Goal: Navigation & Orientation: Find specific page/section

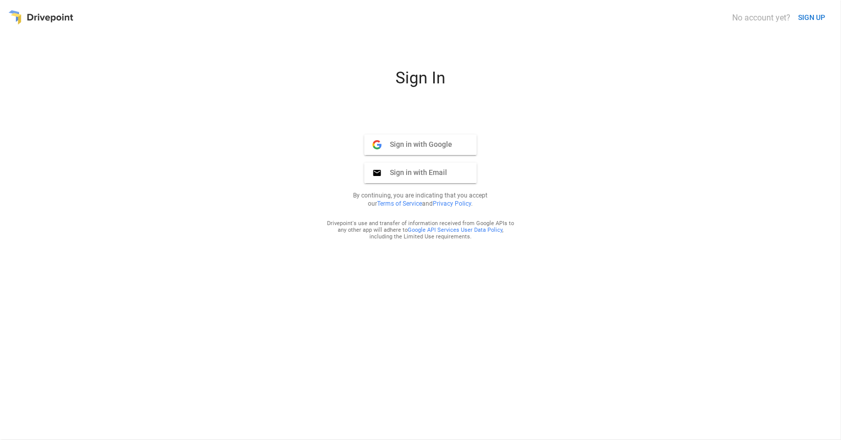
click at [408, 145] on span "Sign in with Google" at bounding box center [417, 144] width 71 height 9
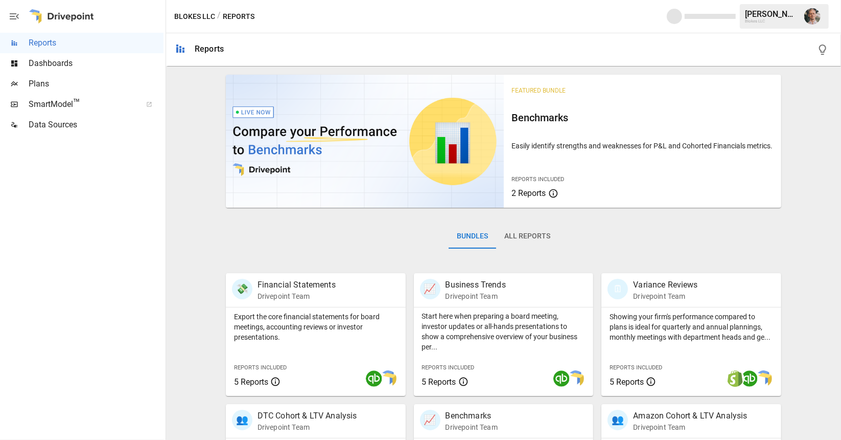
click at [10, 19] on icon "button" at bounding box center [14, 16] width 12 height 12
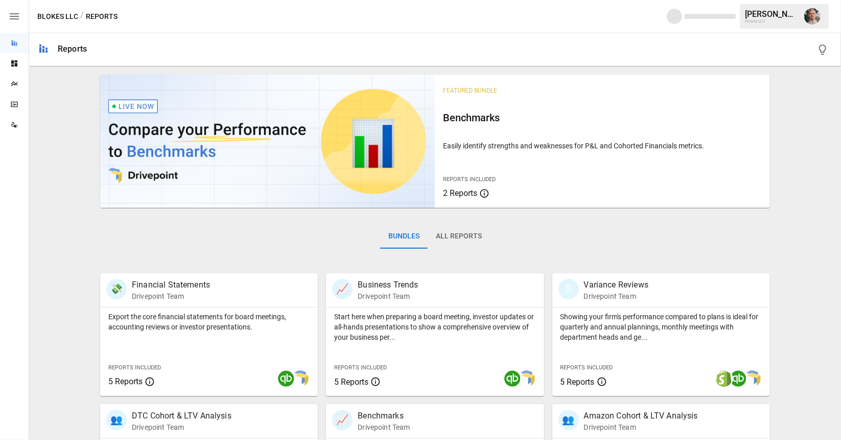
click at [10, 19] on icon "button" at bounding box center [14, 16] width 9 height 6
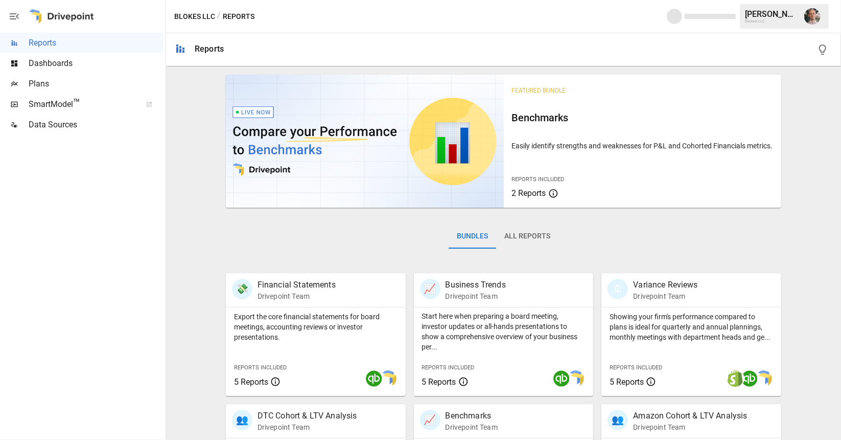
click at [773, 19] on div "Blokes LLC" at bounding box center [771, 21] width 53 height 5
click at [804, 16] on button "button" at bounding box center [812, 16] width 29 height 29
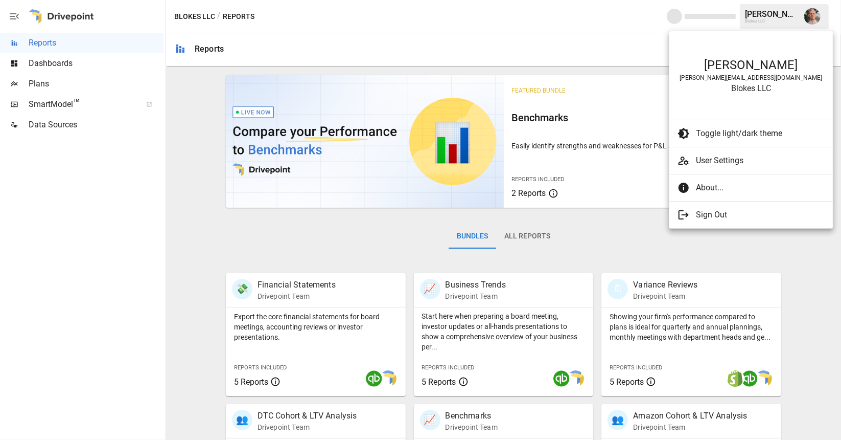
click at [70, 102] on div at bounding box center [420, 220] width 841 height 440
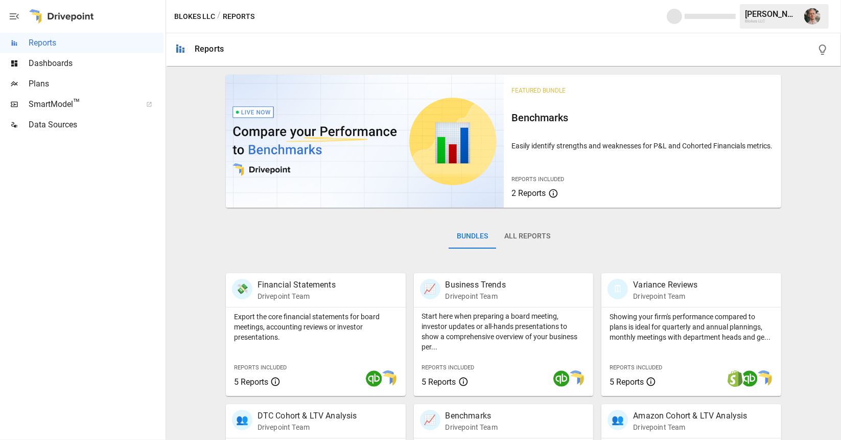
click at [68, 108] on span "SmartModel ™" at bounding box center [82, 104] width 106 height 12
